Goal: Task Accomplishment & Management: Manage account settings

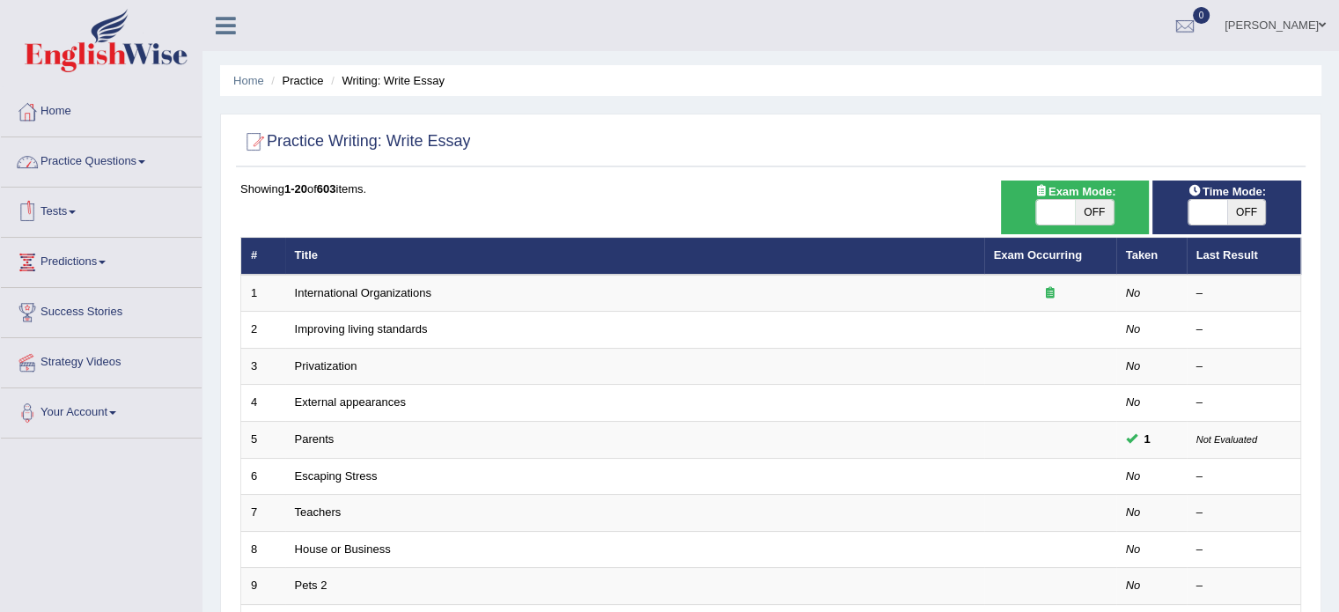
click at [101, 158] on link "Practice Questions" at bounding box center [101, 159] width 201 height 44
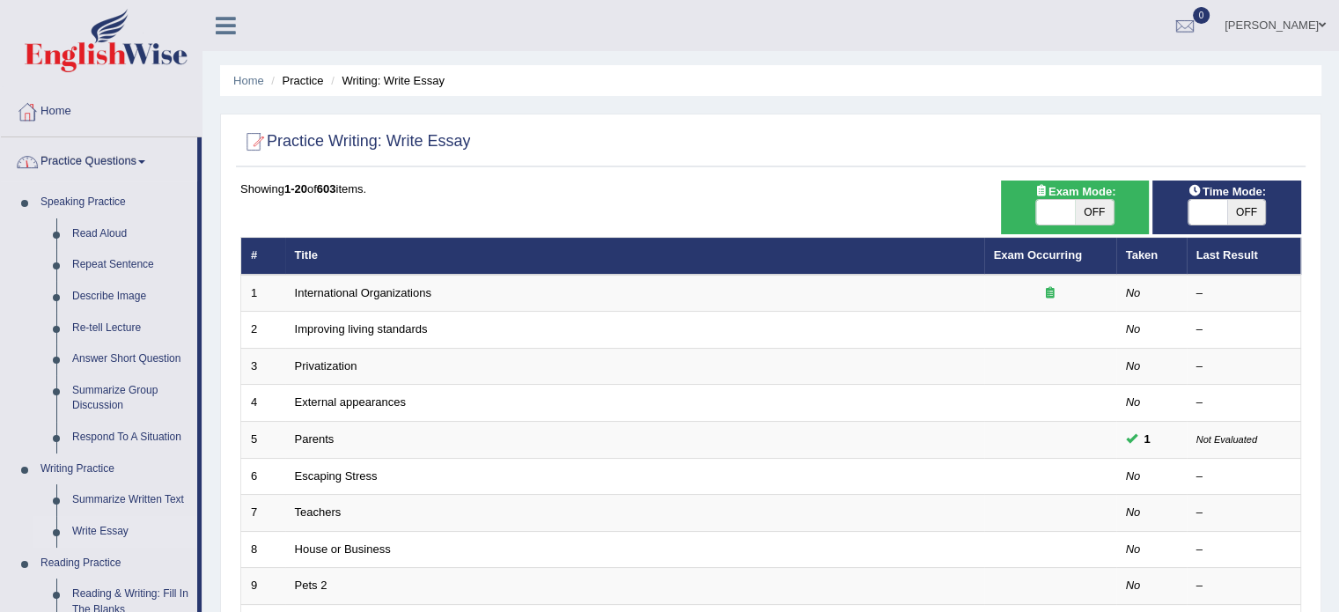
click at [67, 113] on link "Home" at bounding box center [101, 109] width 201 height 44
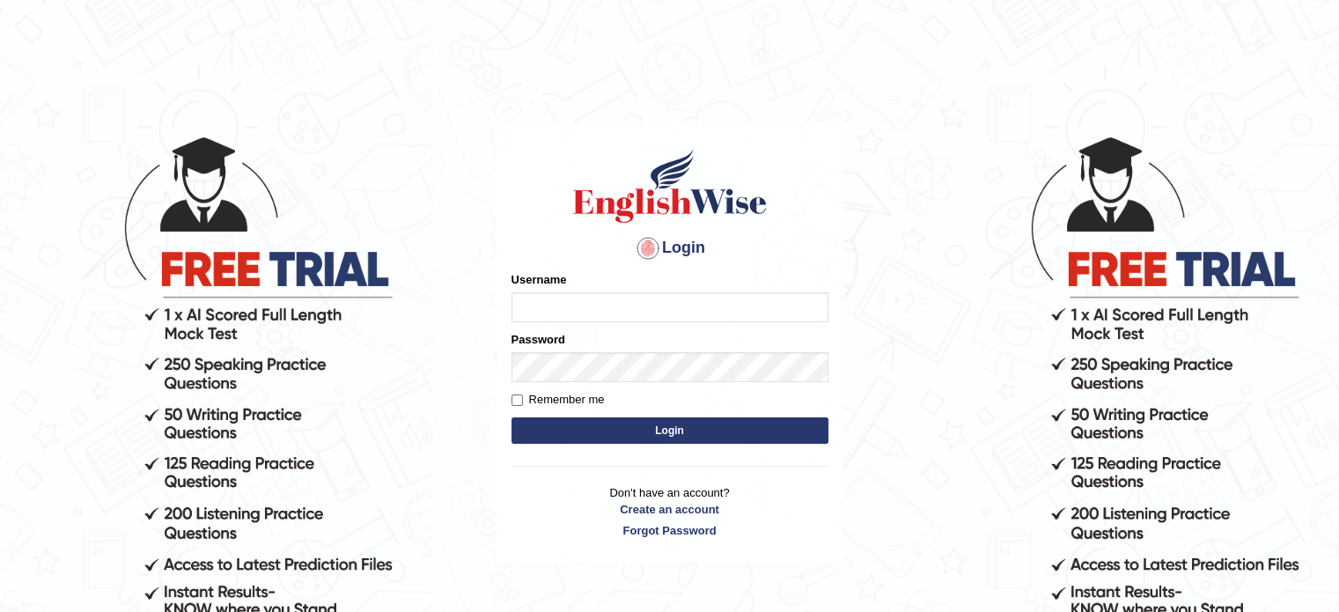
type input "[PERSON_NAME]"
click at [583, 429] on button "Login" at bounding box center [669, 430] width 317 height 26
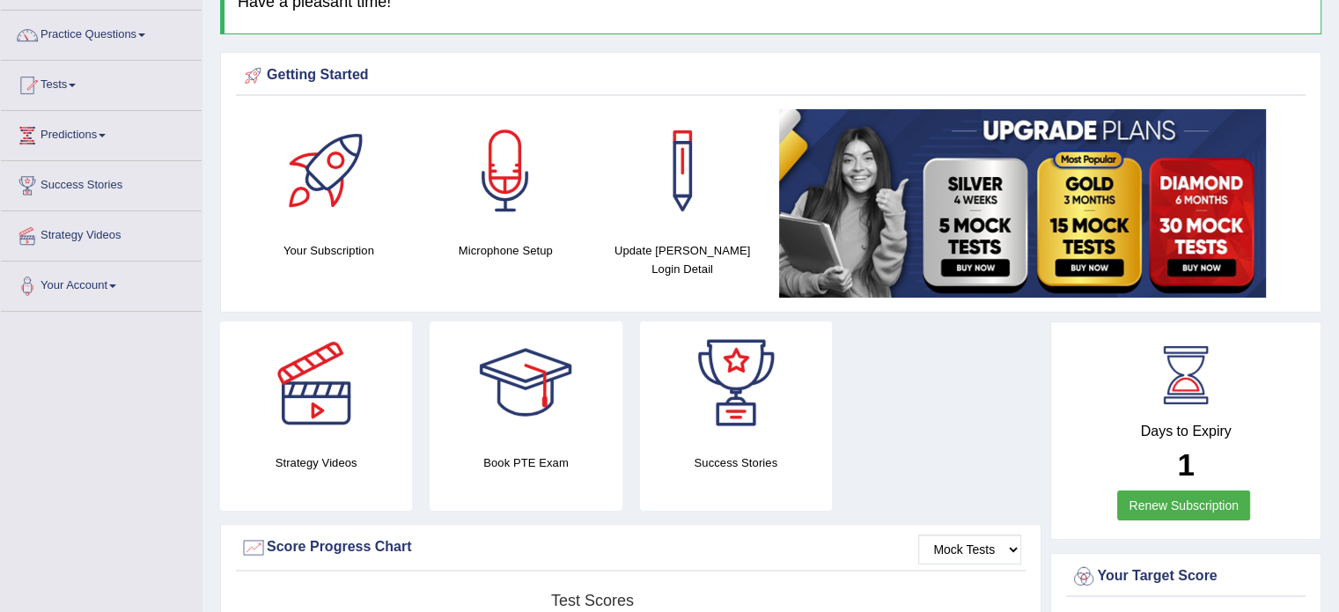
scroll to position [143, 0]
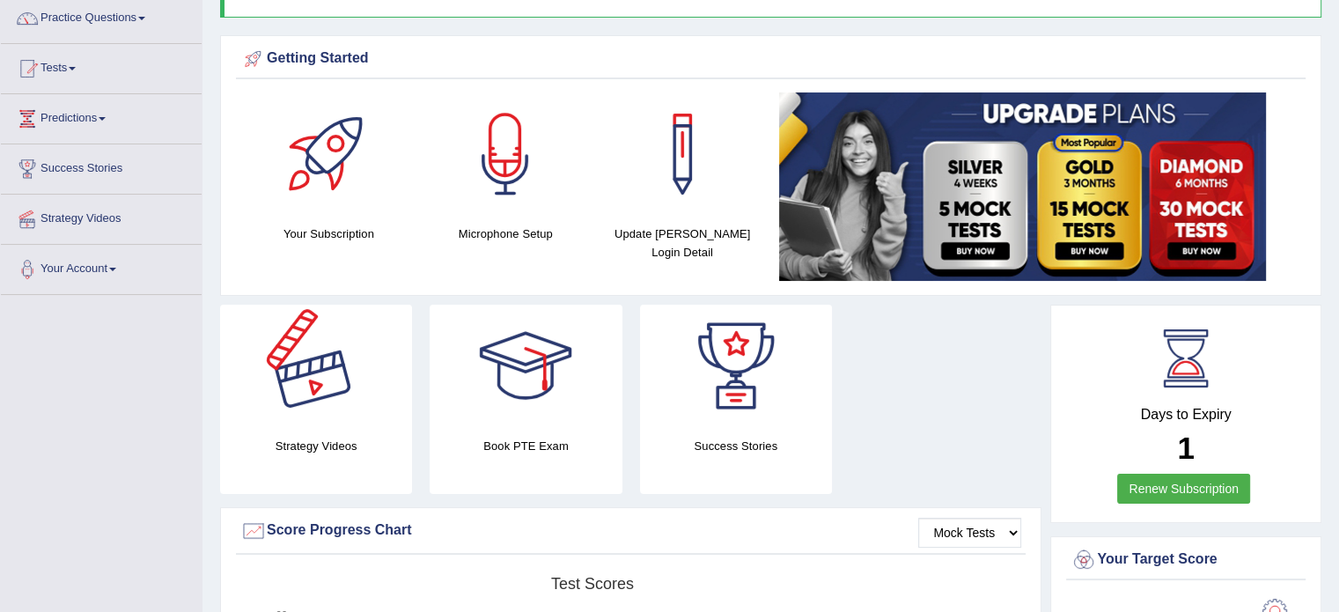
click at [323, 380] on div at bounding box center [315, 366] width 123 height 123
